Goal: Information Seeking & Learning: Learn about a topic

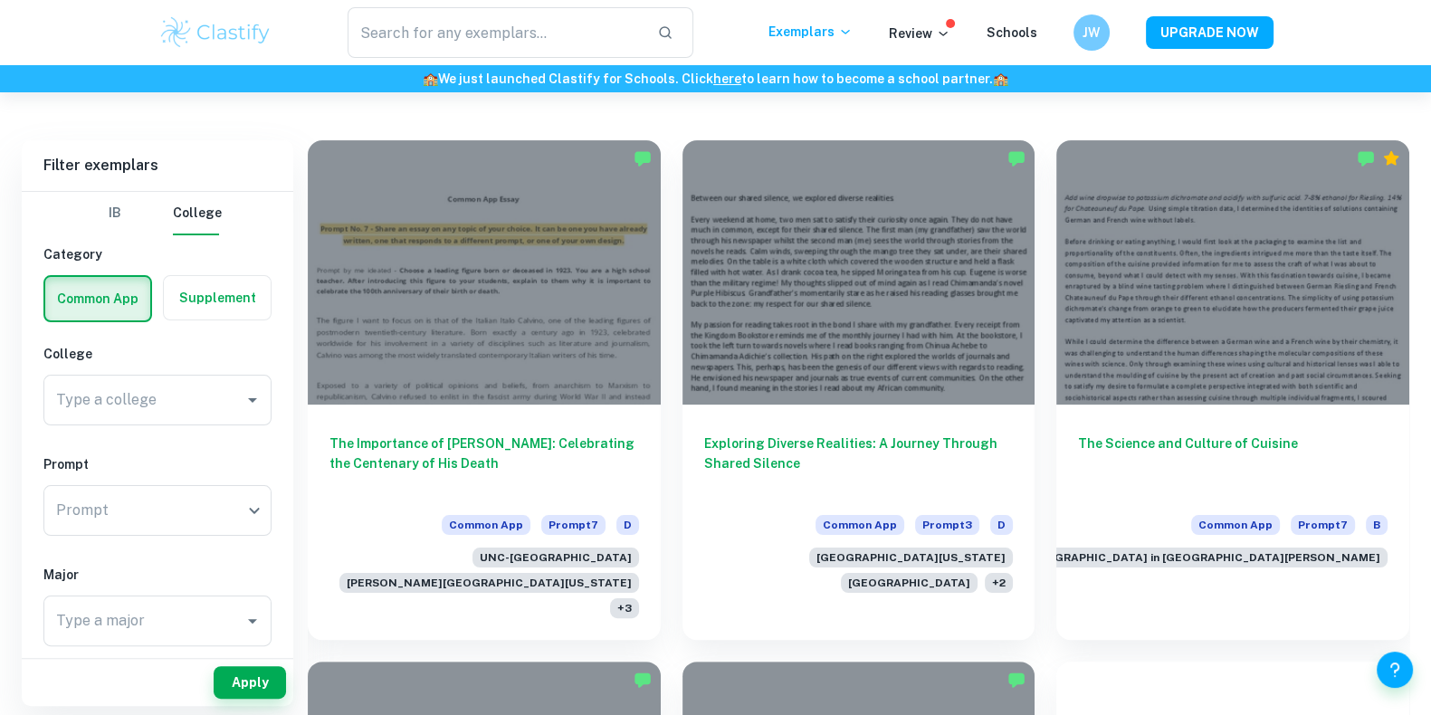
scroll to position [625, 0]
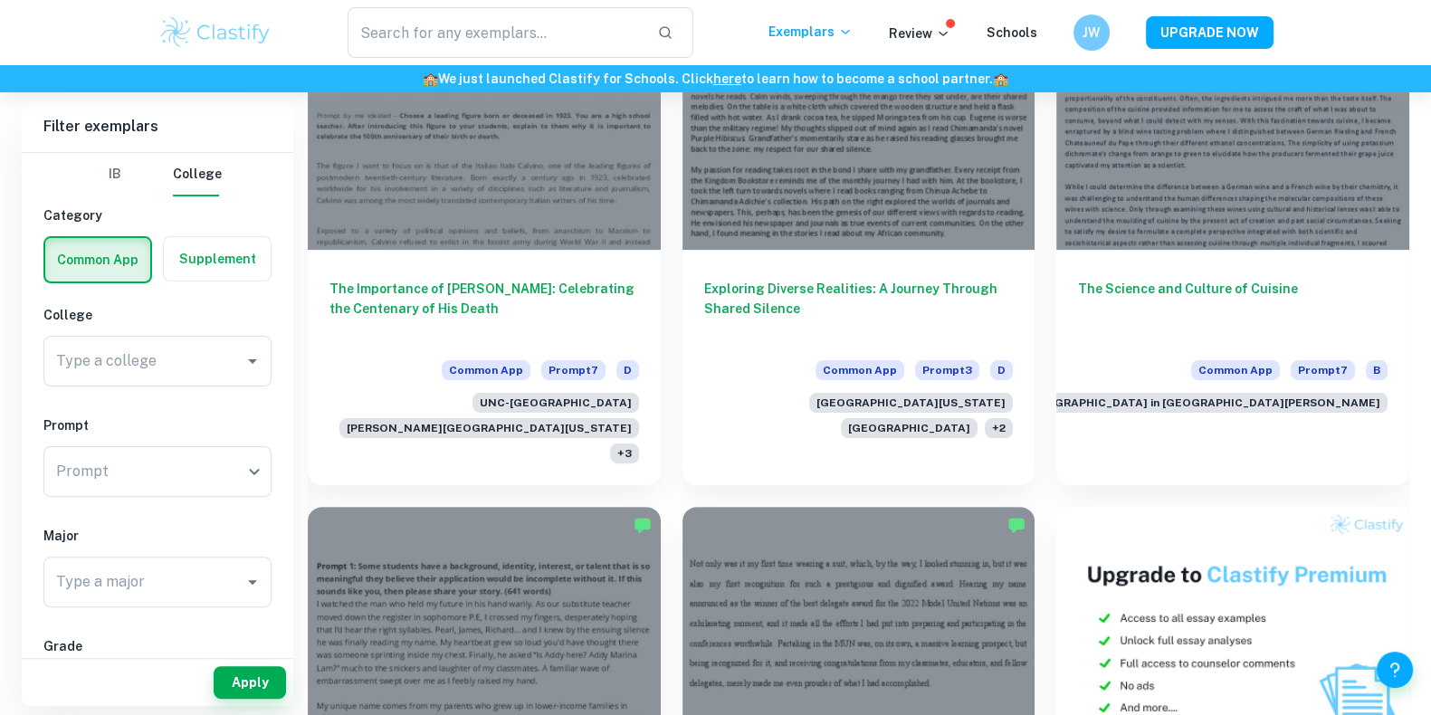
click at [108, 183] on button "IB" at bounding box center [114, 174] width 43 height 43
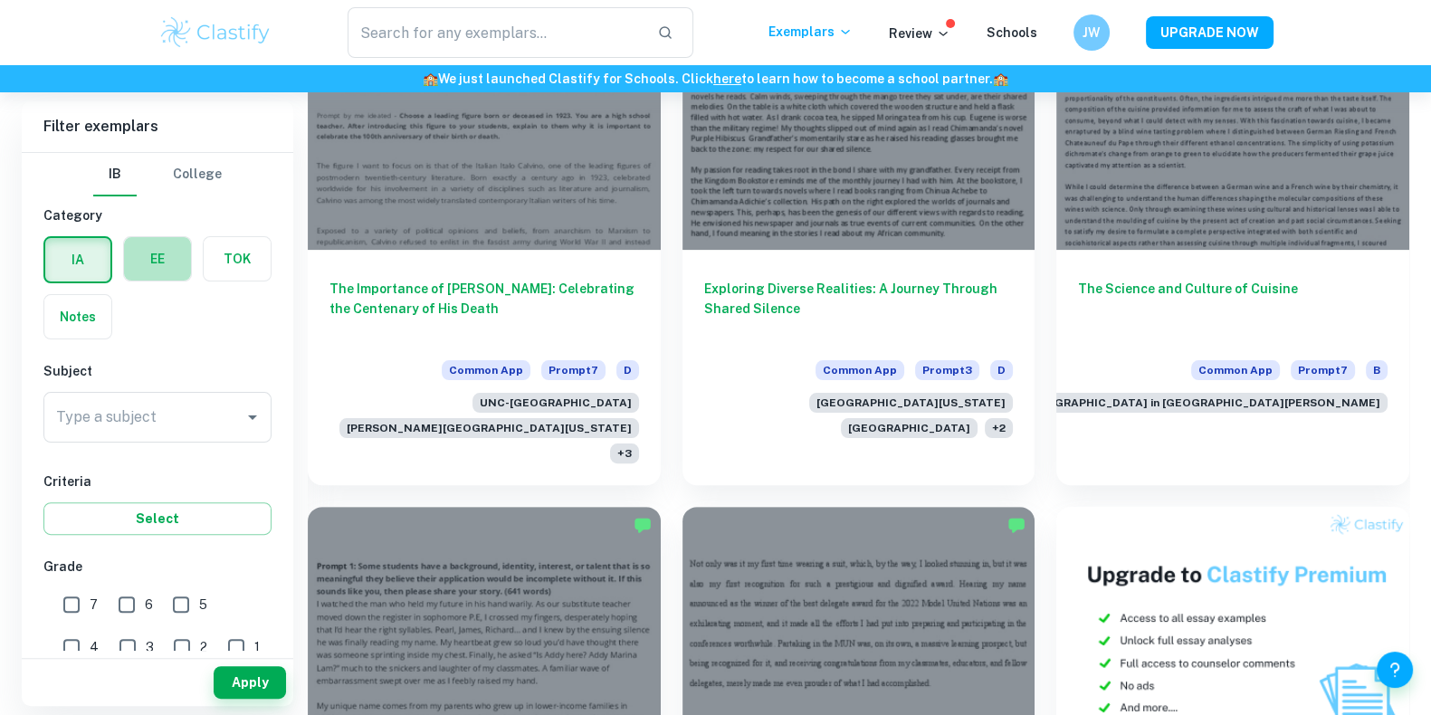
click at [157, 251] on label "button" at bounding box center [157, 258] width 67 height 43
click at [0, 0] on input "radio" at bounding box center [0, 0] width 0 height 0
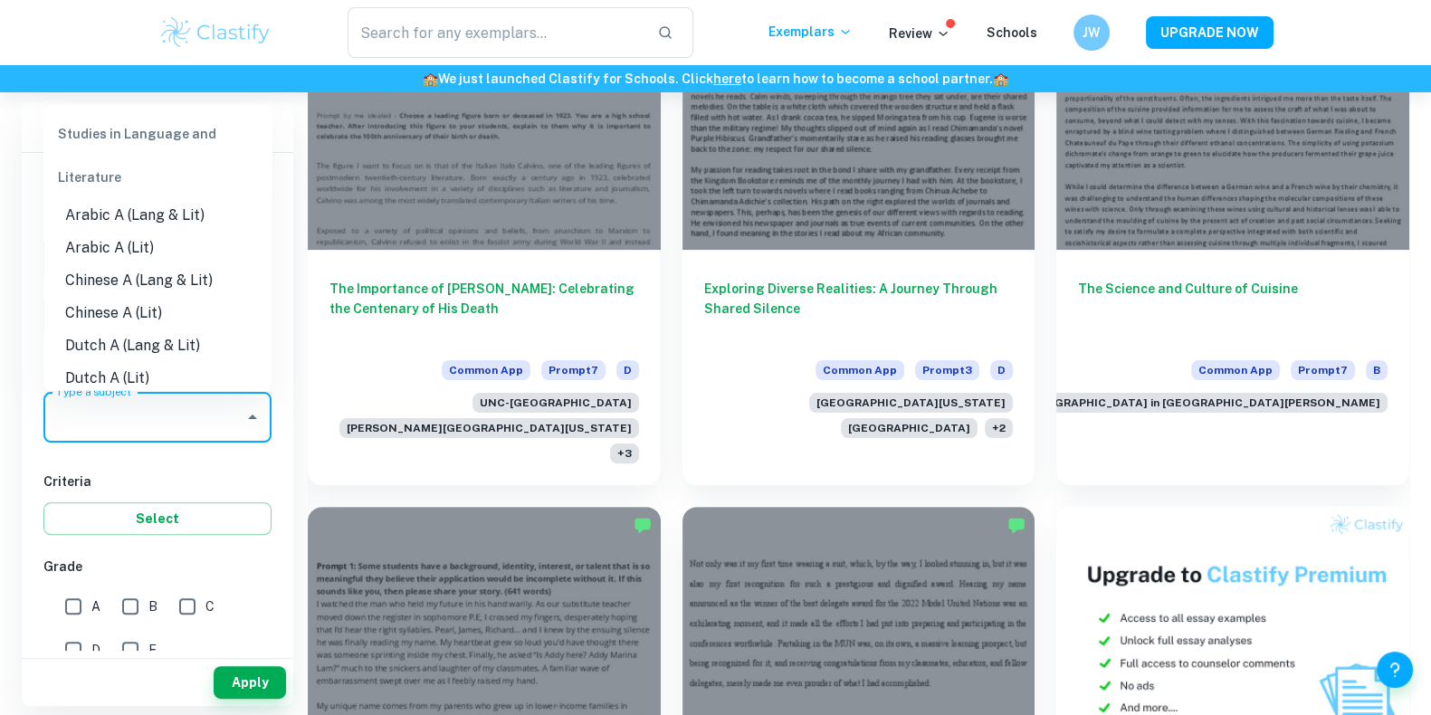
click at [171, 402] on input "Type a subject" at bounding box center [144, 417] width 185 height 34
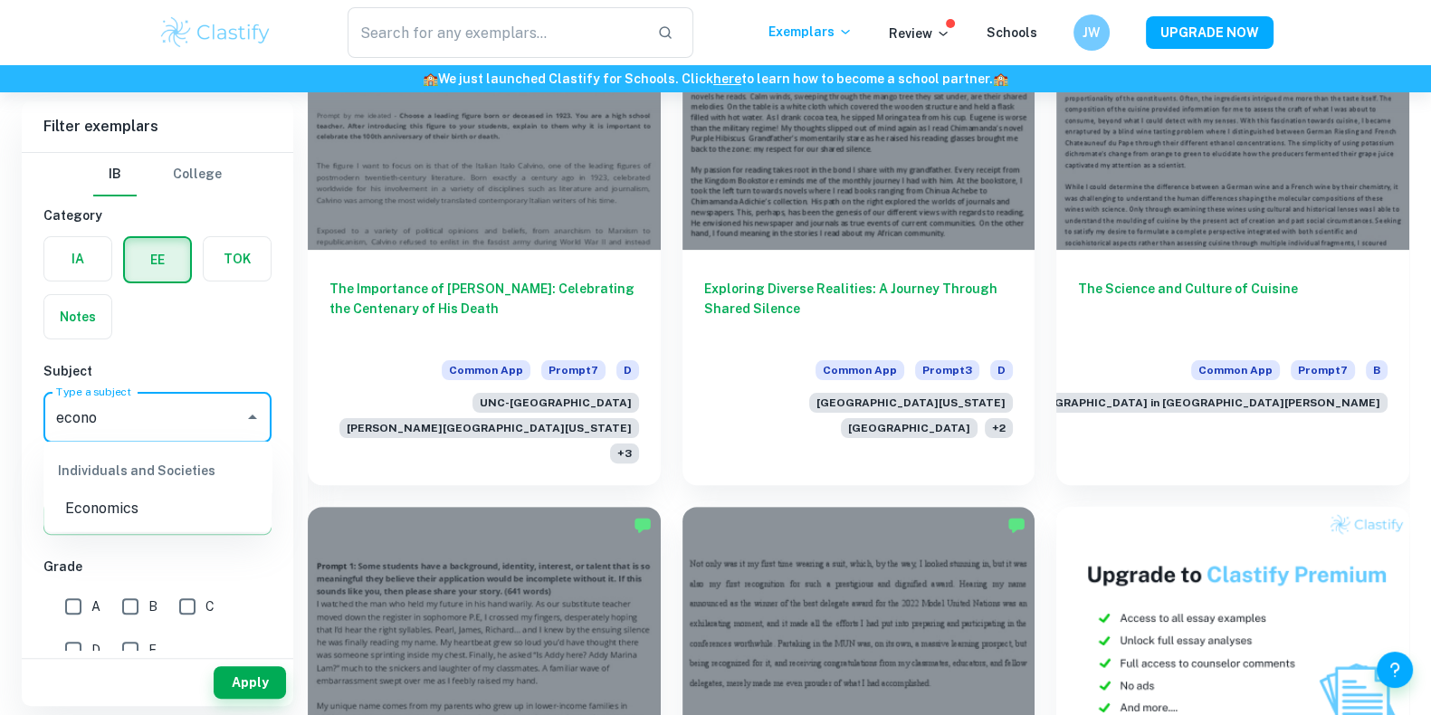
click at [129, 510] on li "Economics" at bounding box center [157, 508] width 228 height 33
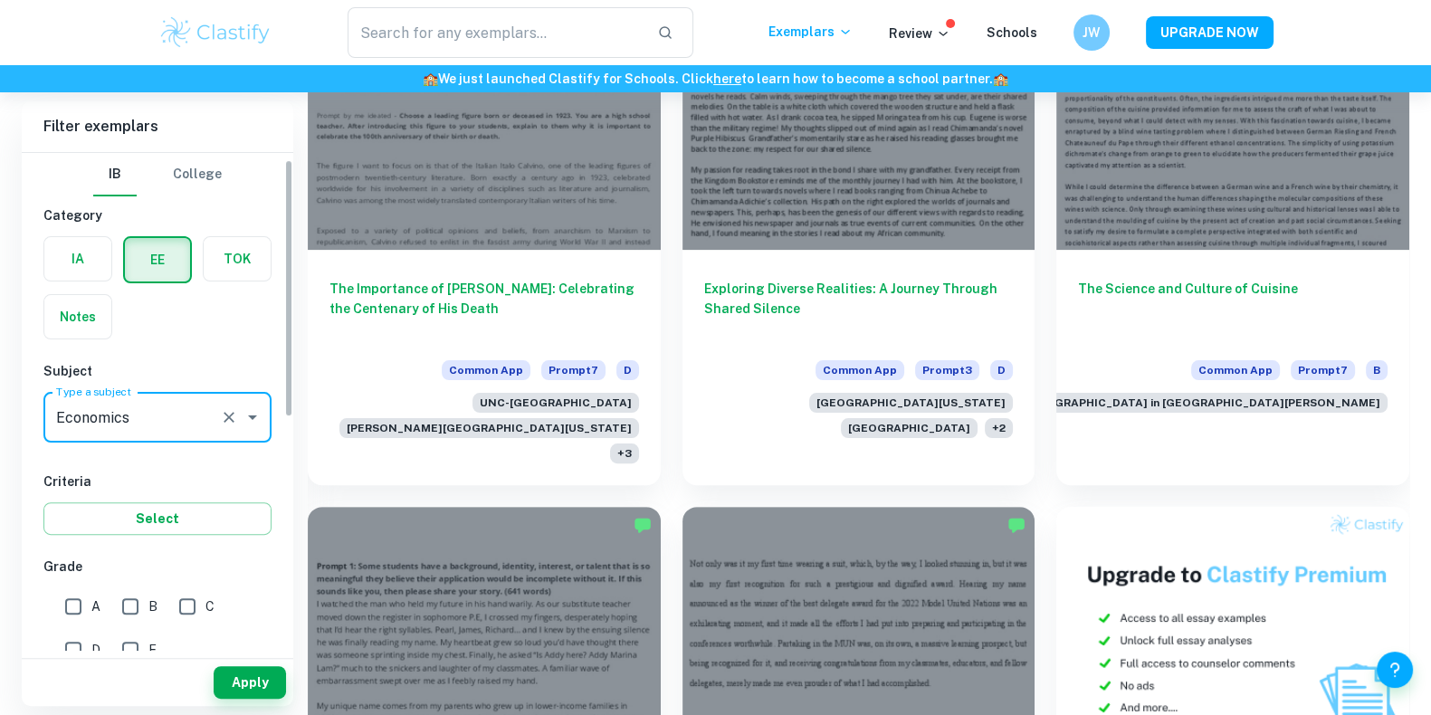
scroll to position [14, 0]
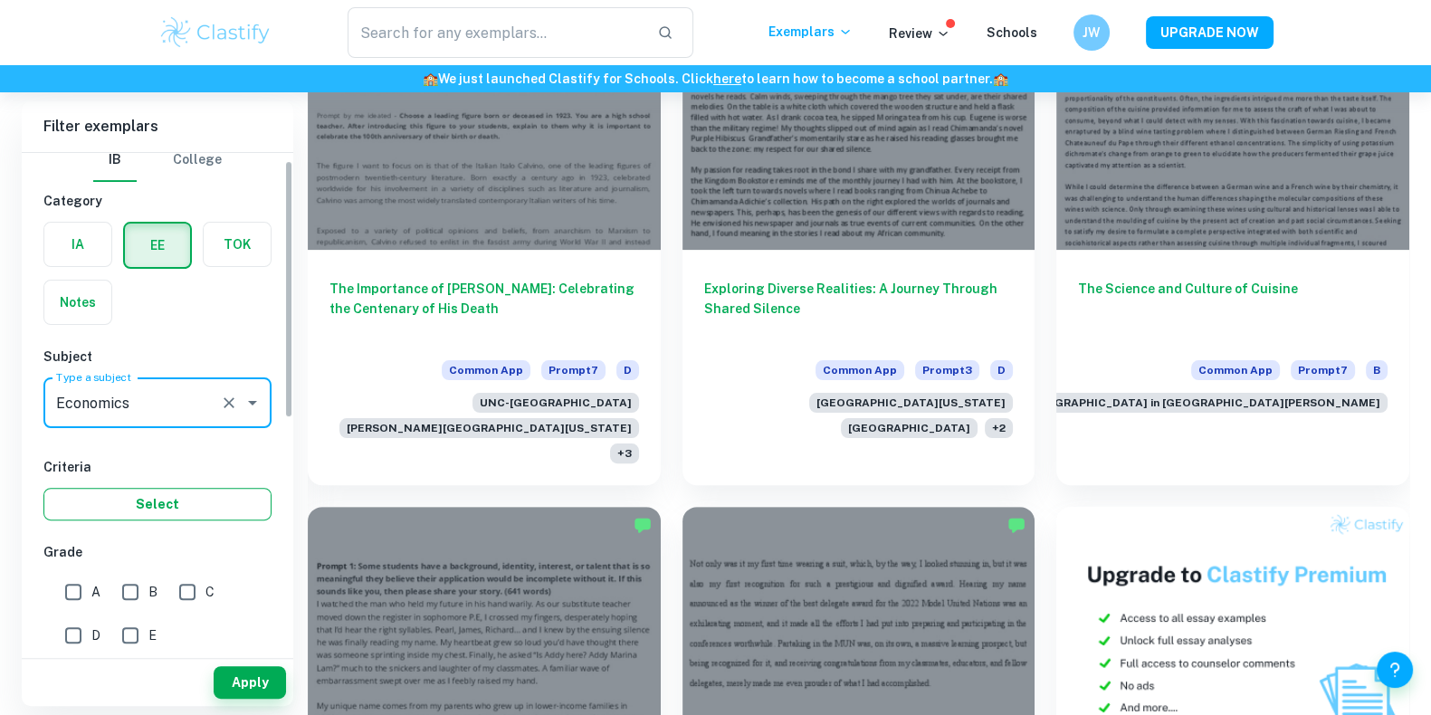
type input "Economics"
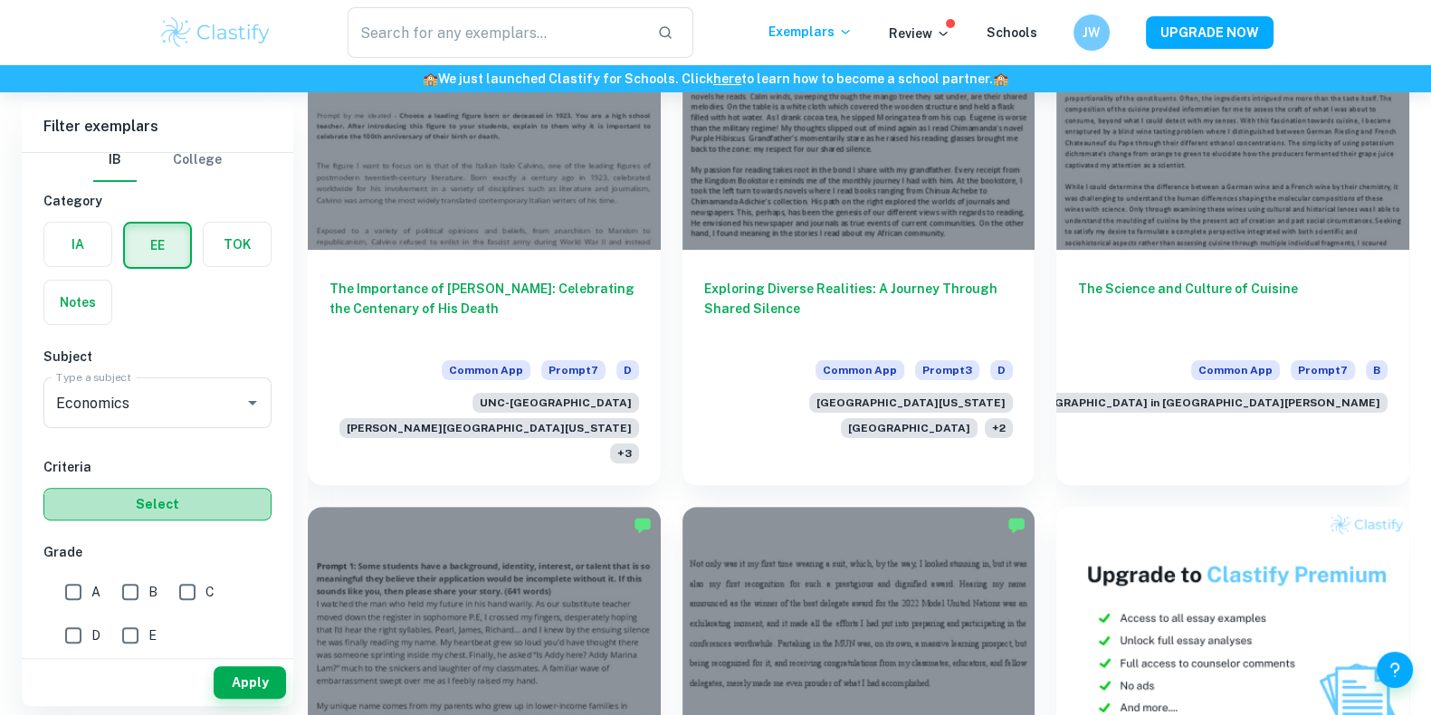
click at [226, 505] on button "Select" at bounding box center [157, 504] width 228 height 33
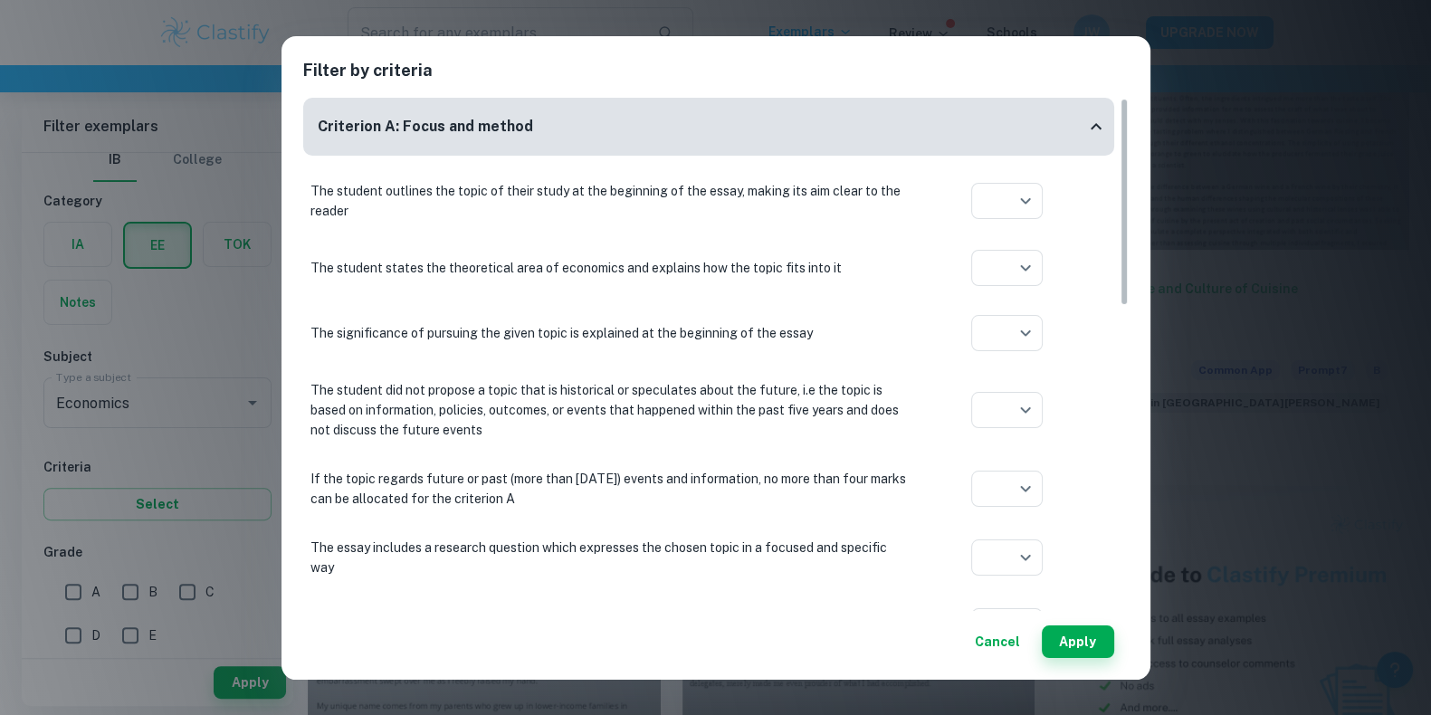
scroll to position [22, 0]
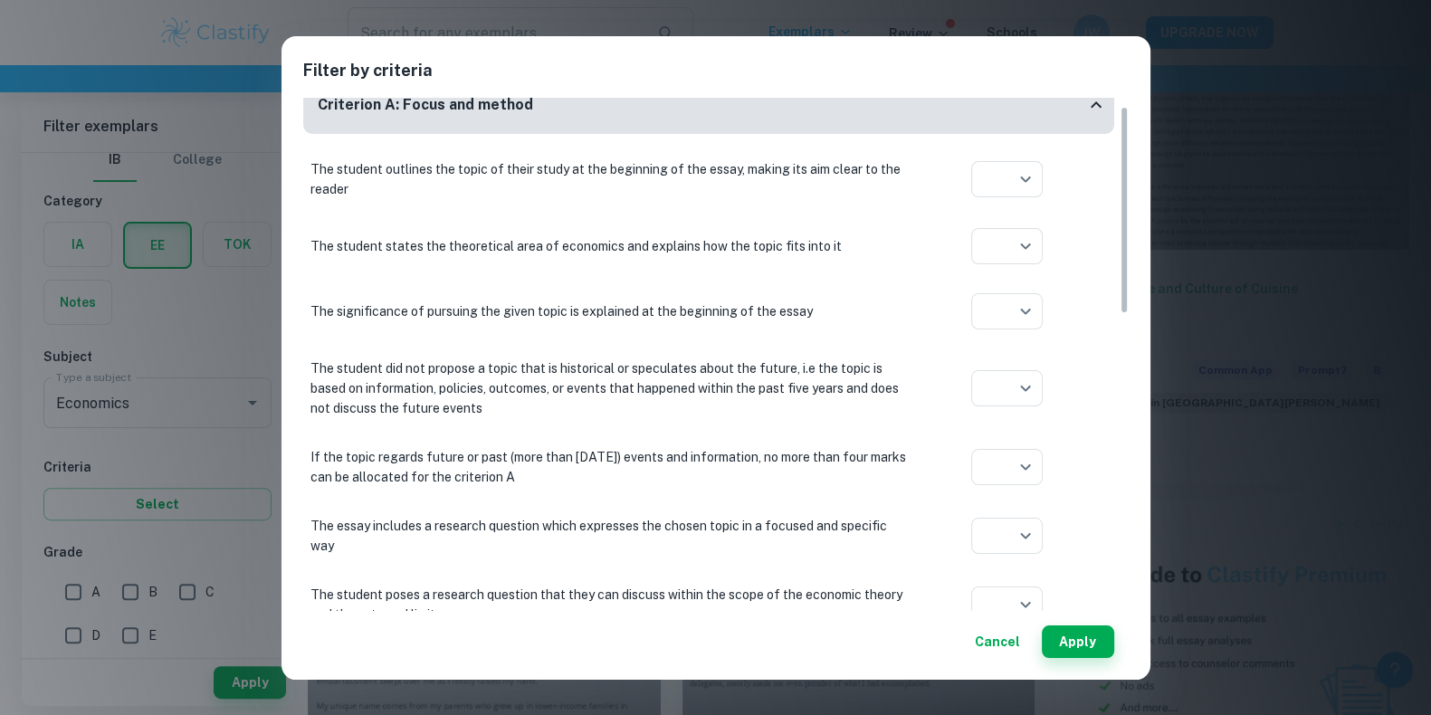
click at [1003, 197] on div "The student outlines the topic of their study at the beginning of the essay, ma…" at bounding box center [708, 179] width 811 height 54
click at [845, 527] on div at bounding box center [715, 357] width 1431 height 715
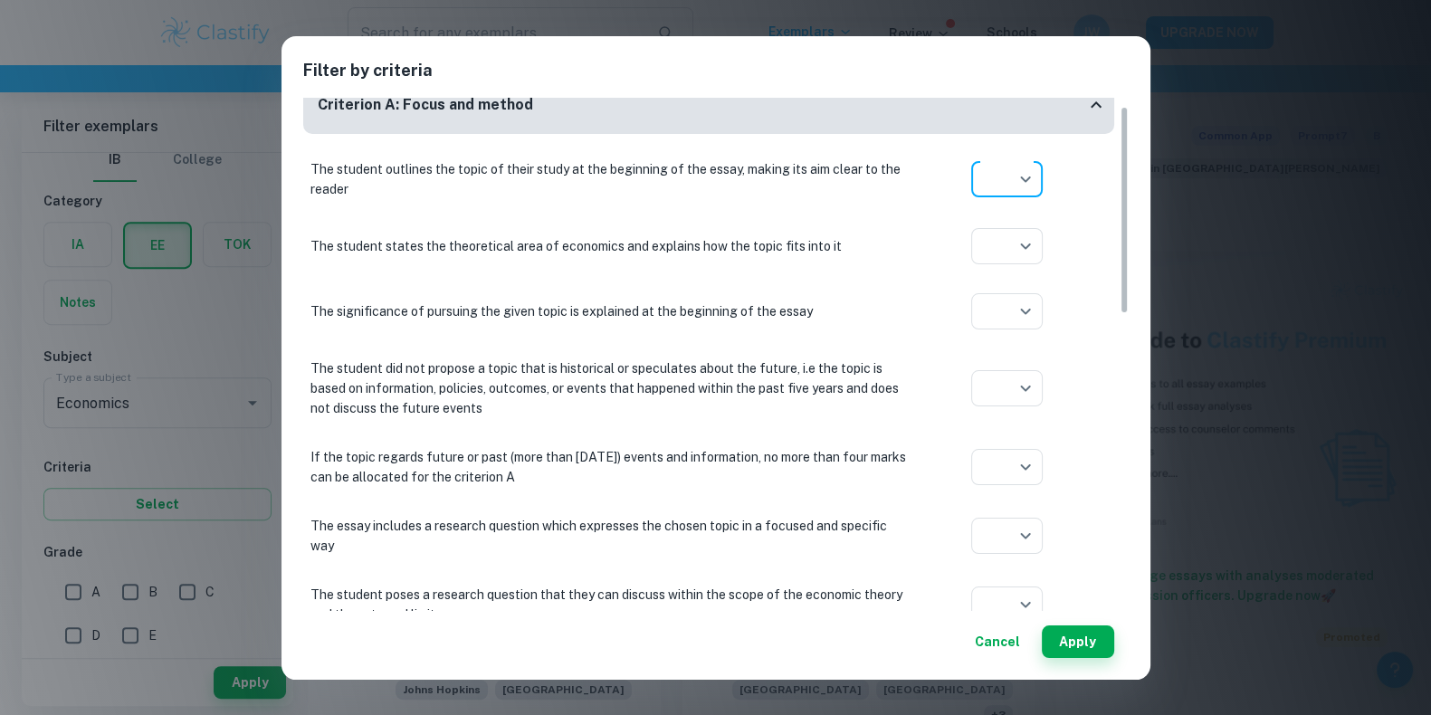
scroll to position [859, 0]
click at [1114, 639] on div "Cancel Apply" at bounding box center [715, 634] width 825 height 47
click at [1078, 640] on button "Apply" at bounding box center [1078, 641] width 72 height 33
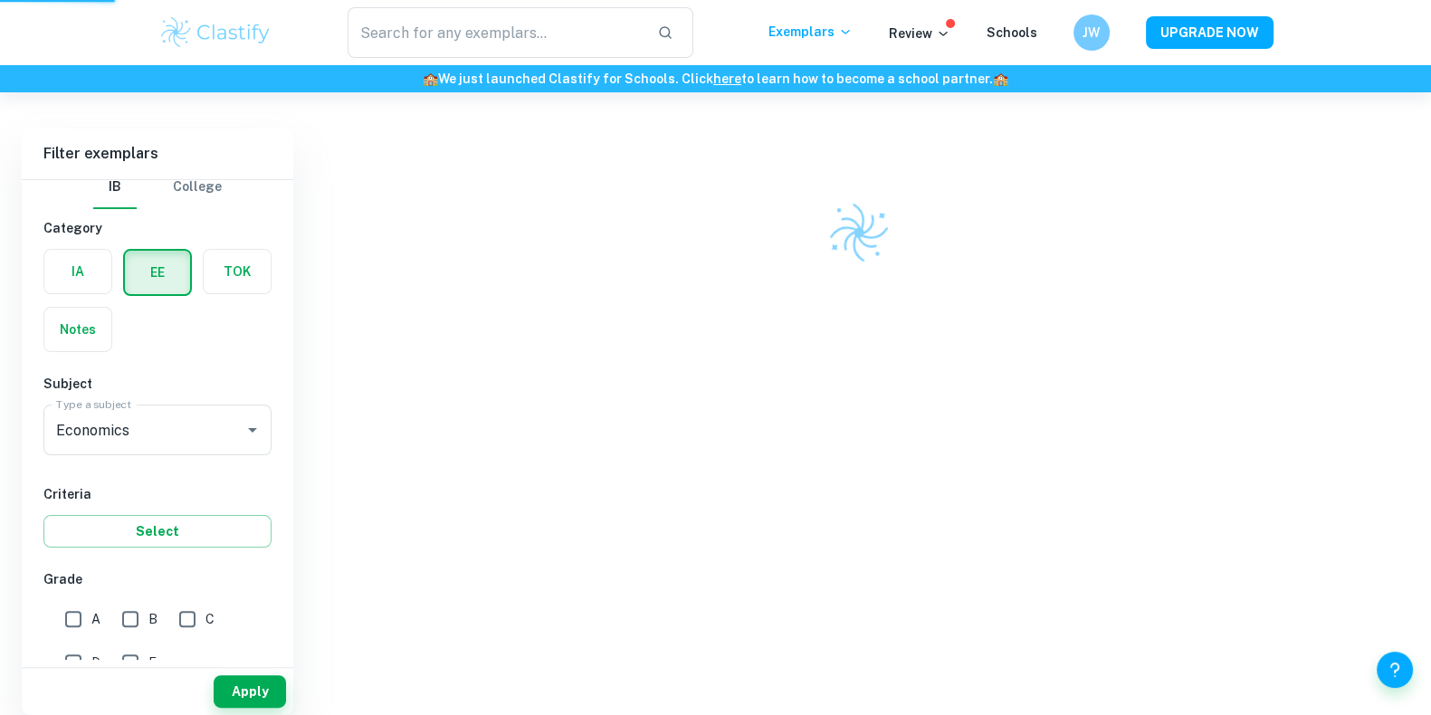
scroll to position [472, 0]
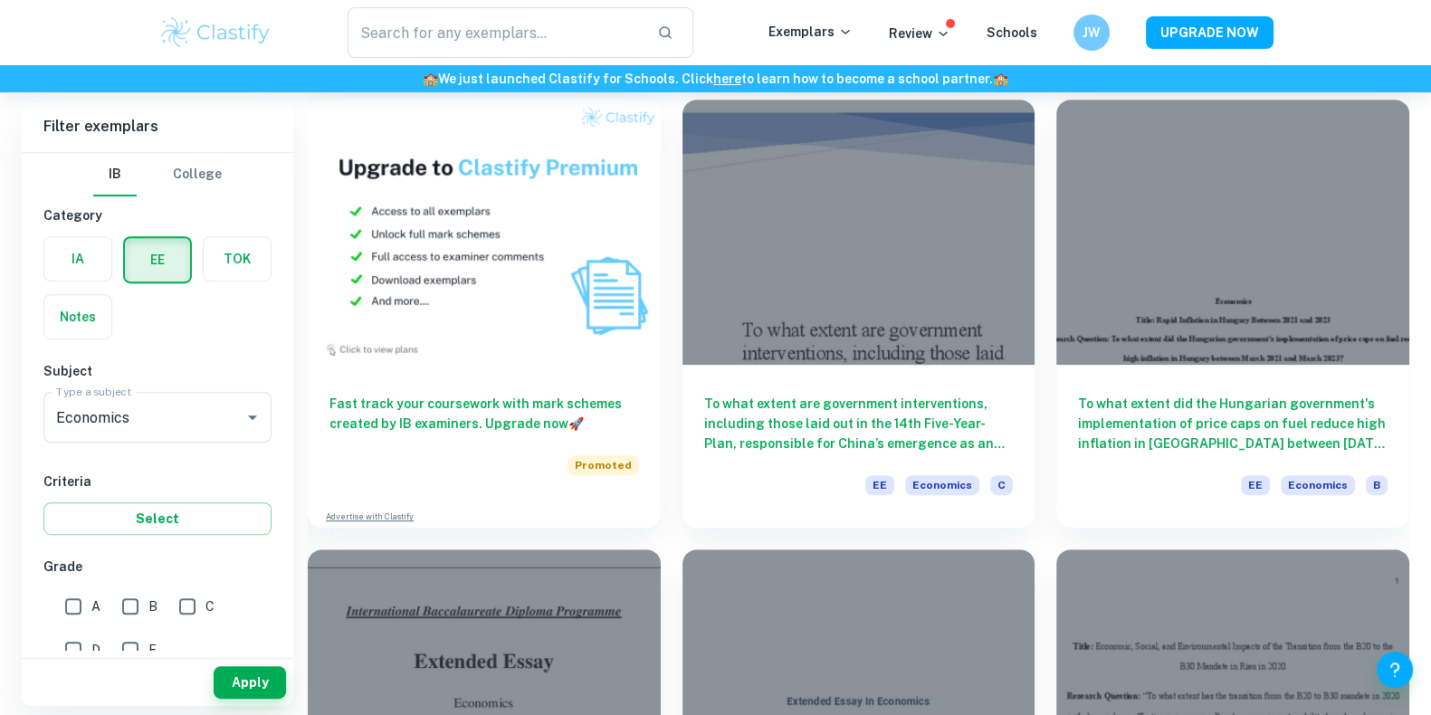
scroll to position [1029, 0]
click at [76, 613] on input "A" at bounding box center [73, 606] width 36 height 36
checkbox input "true"
click at [254, 671] on button "Apply" at bounding box center [250, 682] width 72 height 33
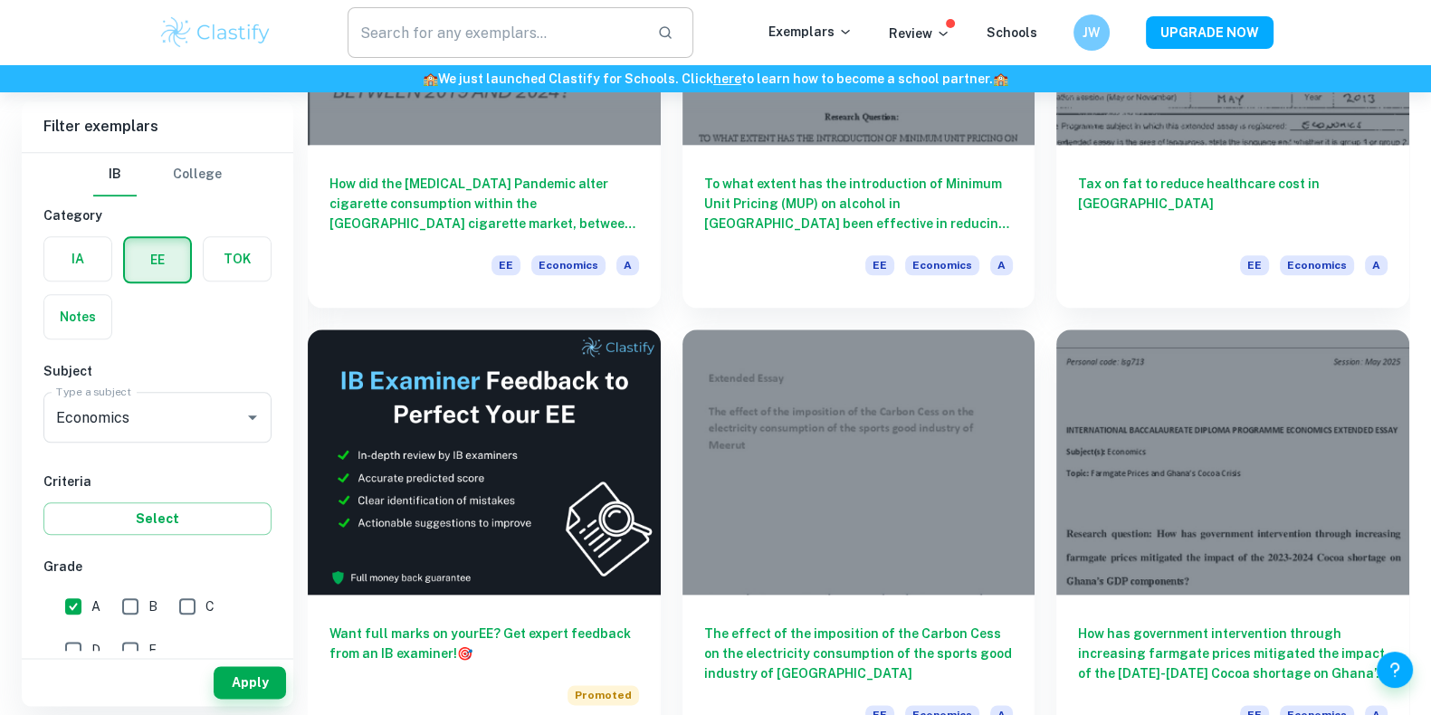
scroll to position [2637, 0]
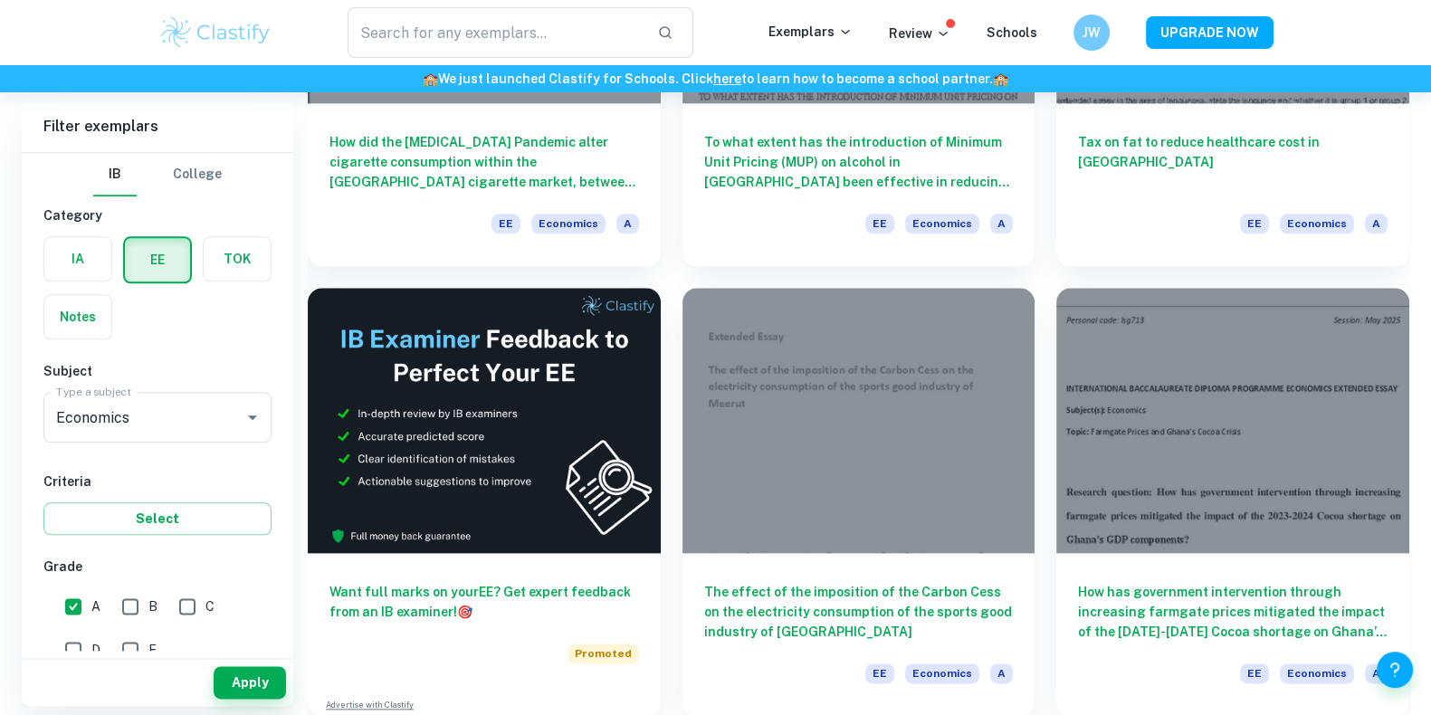
click at [136, 596] on input "B" at bounding box center [130, 606] width 36 height 36
checkbox input "true"
click at [232, 674] on button "Apply" at bounding box center [250, 682] width 72 height 33
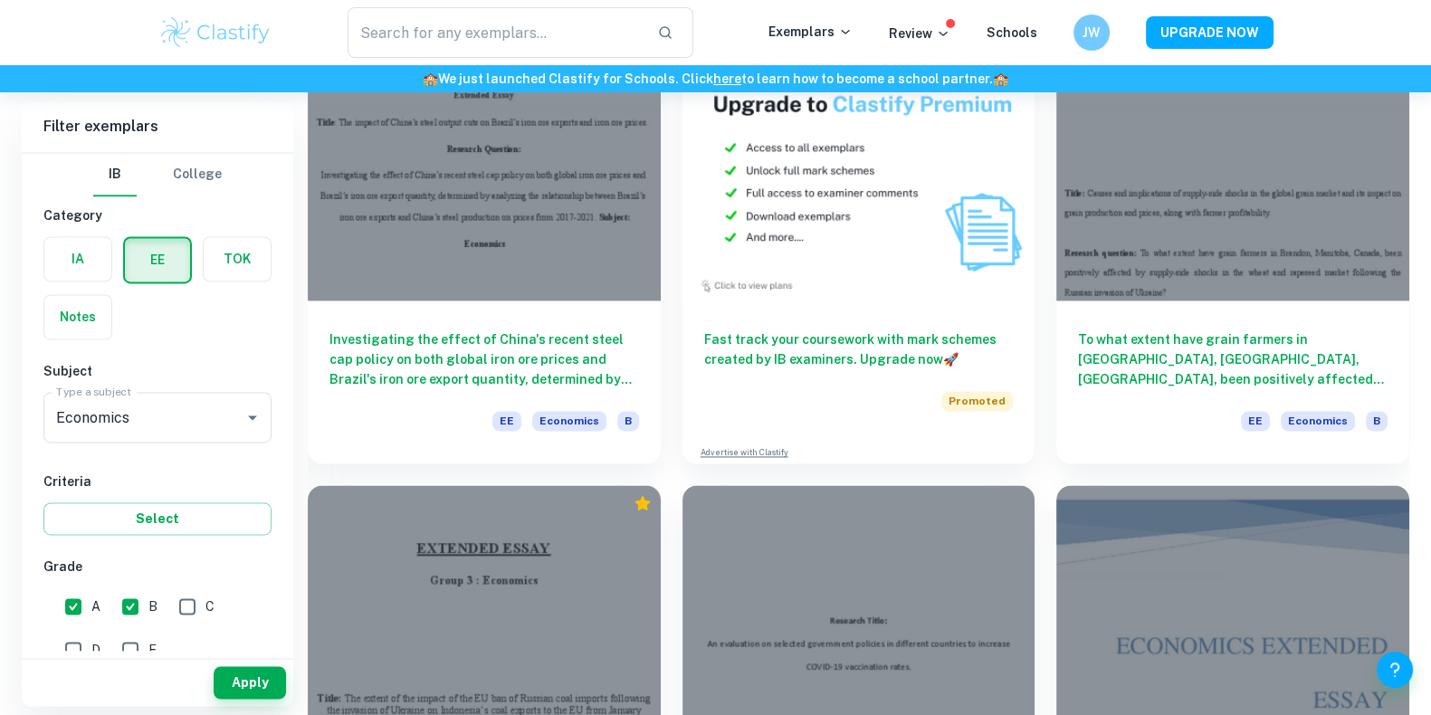
scroll to position [3351, 0]
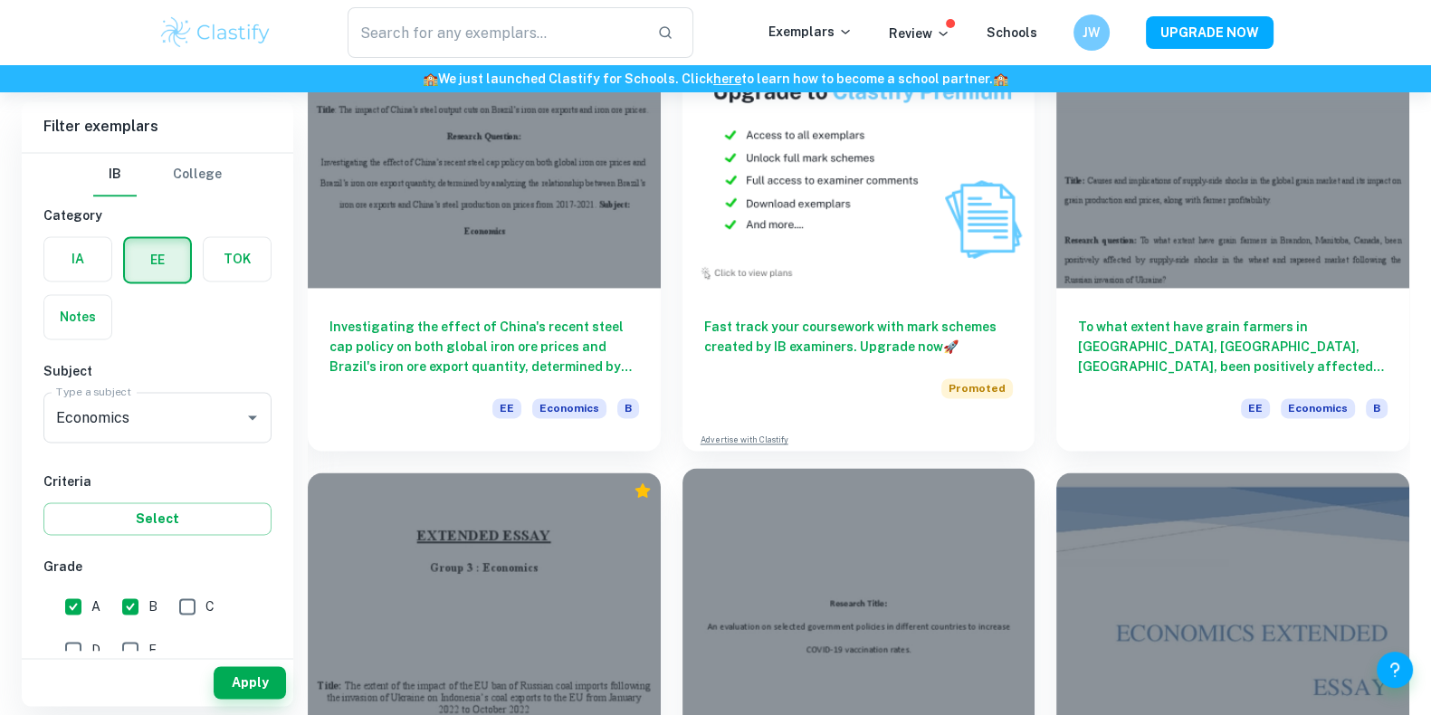
click at [767, 484] on div at bounding box center [858, 600] width 353 height 264
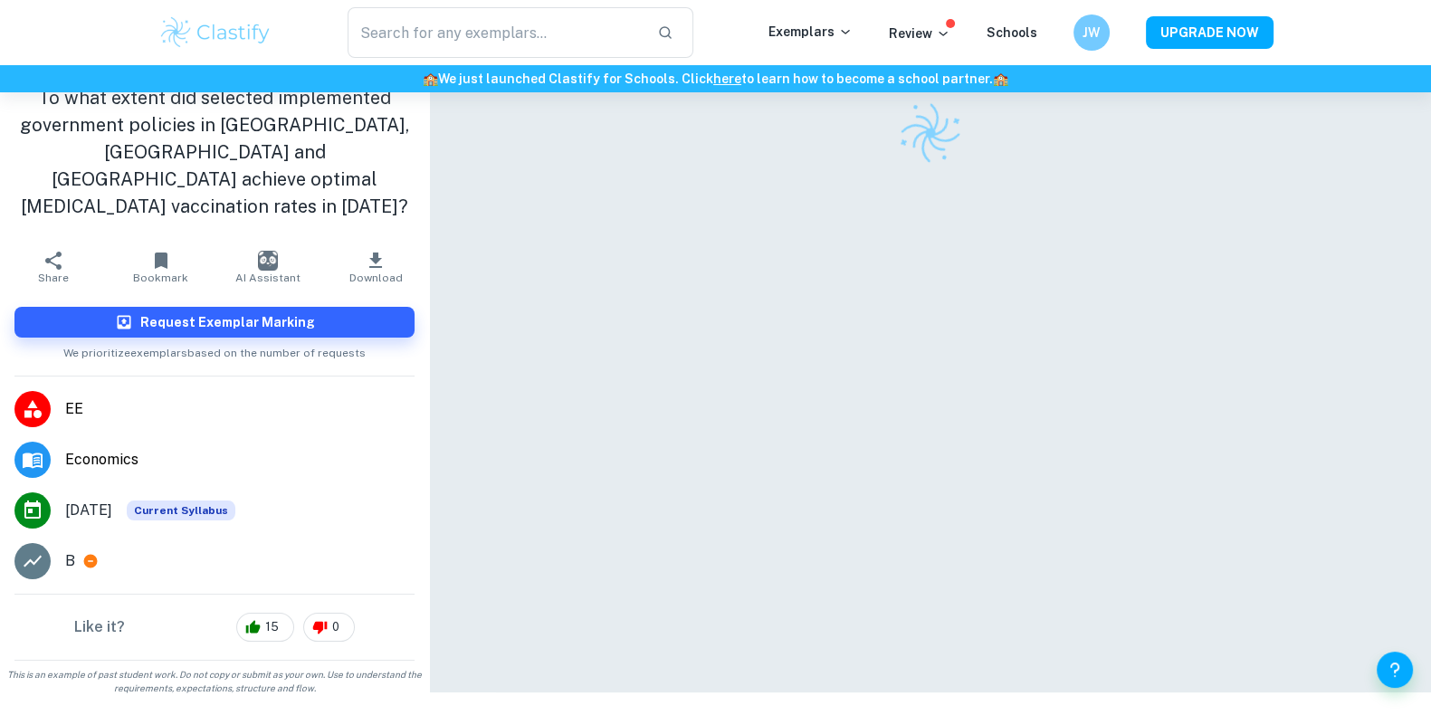
scroll to position [91, 0]
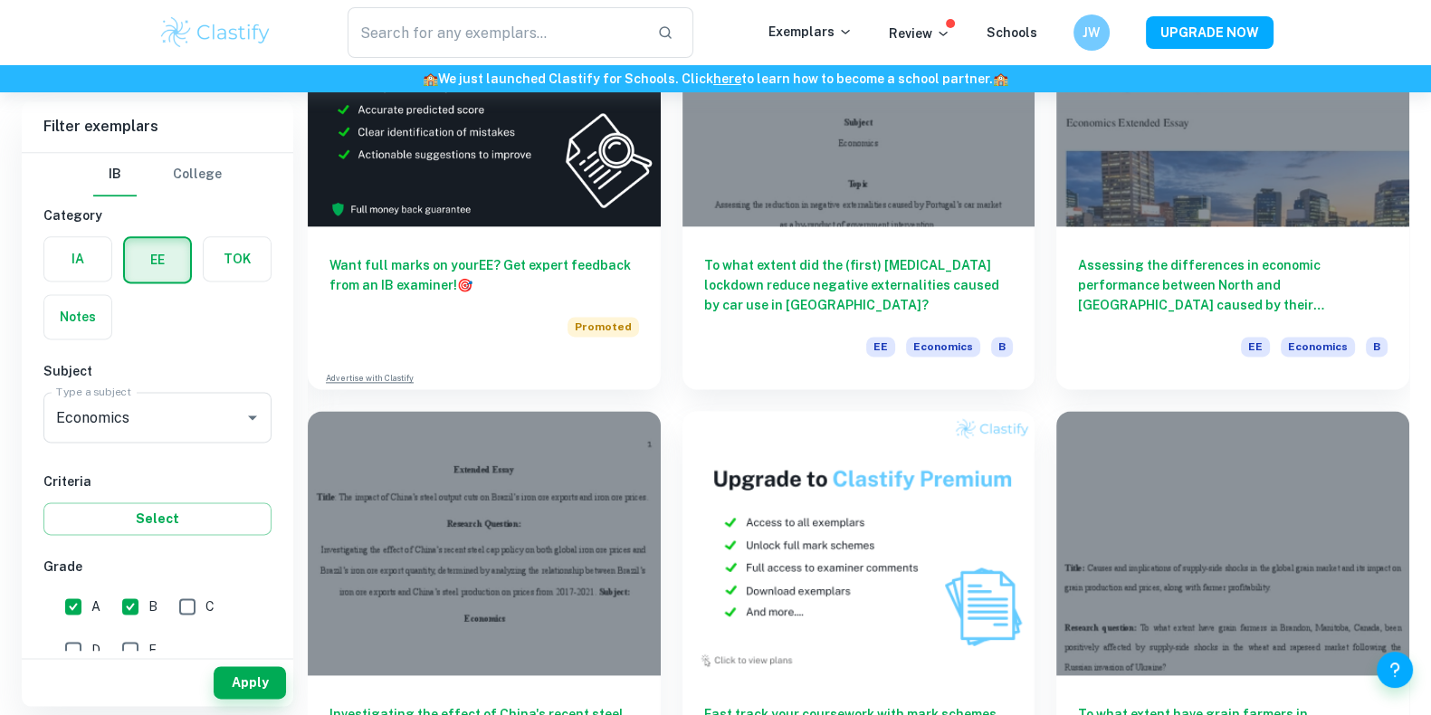
scroll to position [2971, 0]
